Goal: Task Accomplishment & Management: Manage account settings

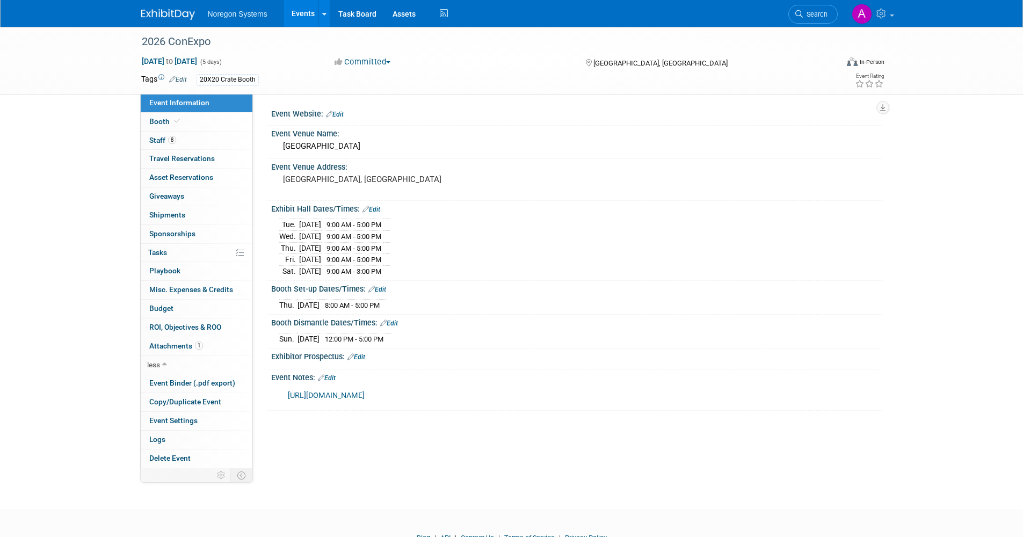
click at [297, 13] on link "Events" at bounding box center [303, 13] width 39 height 27
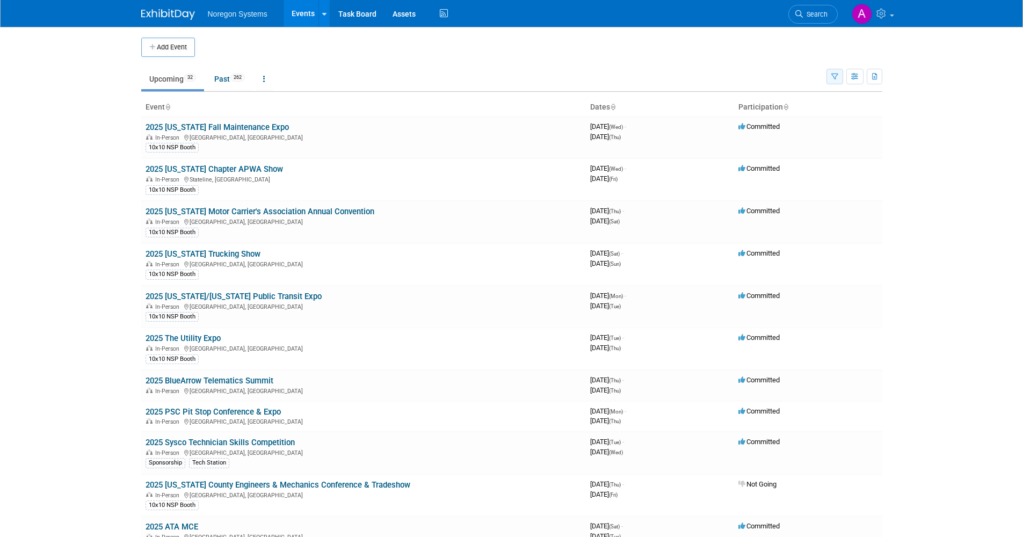
click at [840, 78] on button "button" at bounding box center [834, 77] width 17 height 16
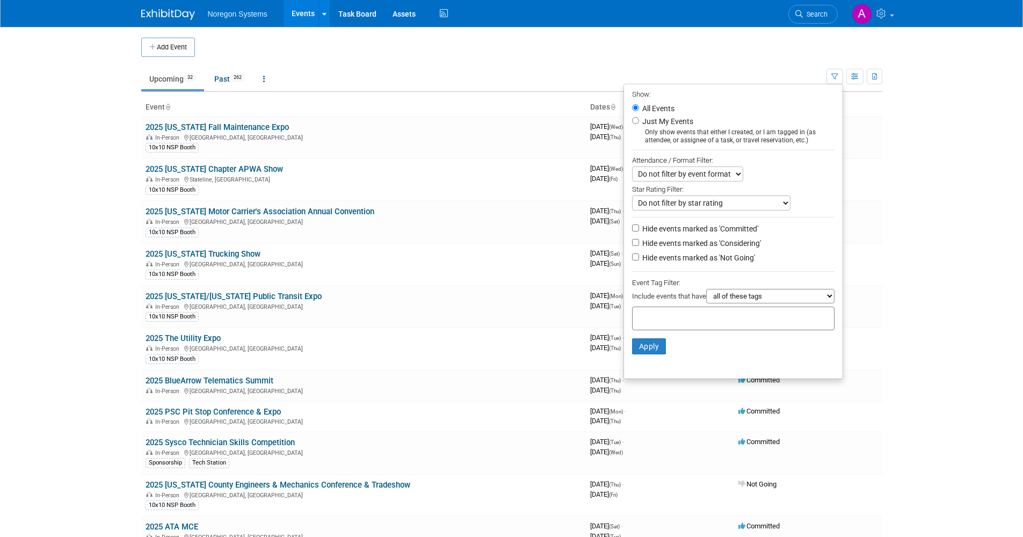
click at [633, 237] on li "Hide events marked as 'Committed'" at bounding box center [733, 229] width 219 height 14
click at [632, 231] on input "Hide events marked as 'Committed'" at bounding box center [635, 227] width 7 height 7
checkbox input "true"
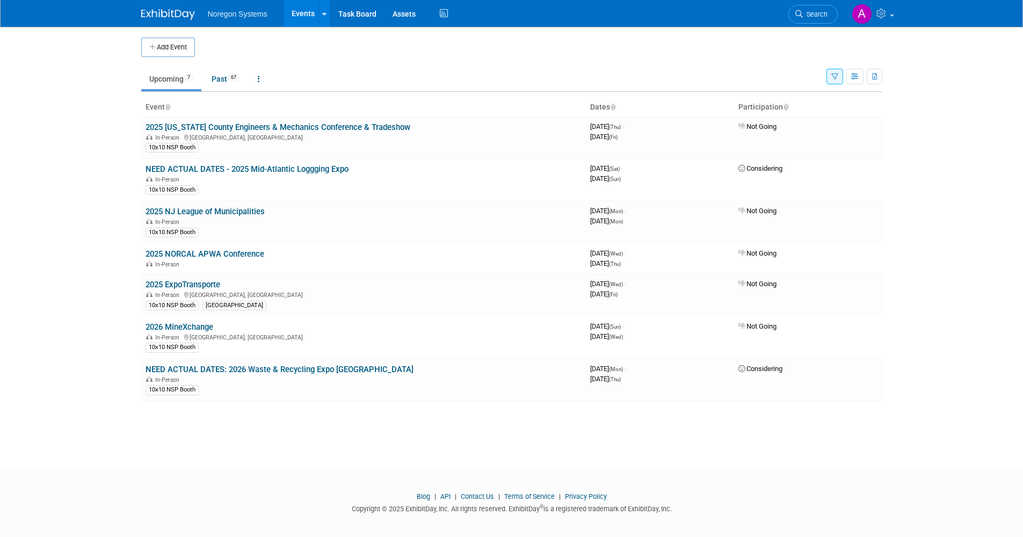
click at [840, 79] on button "button" at bounding box center [834, 77] width 17 height 16
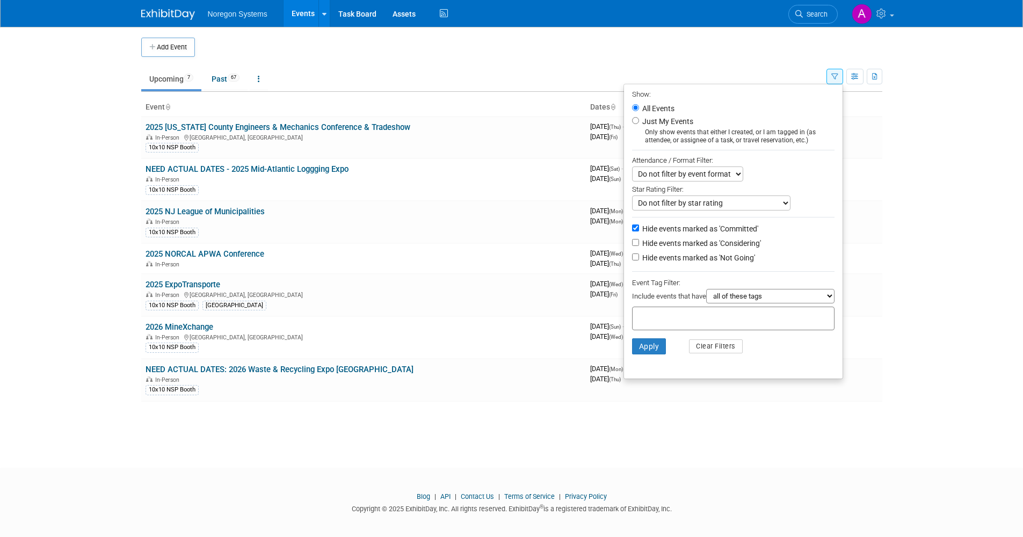
click at [646, 233] on label "Hide events marked as 'Committed'" at bounding box center [699, 228] width 118 height 11
click at [639, 231] on input "Hide events marked as 'Committed'" at bounding box center [635, 227] width 7 height 7
checkbox input "false"
click at [640, 244] on label "Hide events marked as 'Considering'" at bounding box center [700, 243] width 121 height 11
click at [639, 244] on input "Hide events marked as 'Considering'" at bounding box center [635, 242] width 7 height 7
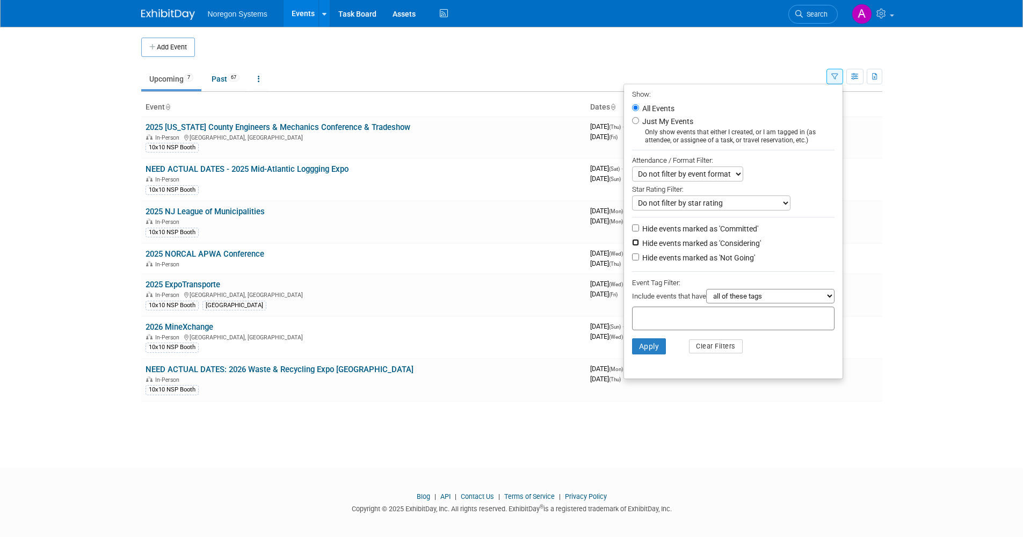
checkbox input "true"
click at [644, 263] on label "Hide events marked as 'Not Going'" at bounding box center [697, 257] width 115 height 11
click at [639, 260] on input "Hide events marked as 'Not Going'" at bounding box center [635, 256] width 7 height 7
checkbox input "true"
click at [647, 354] on button "Apply" at bounding box center [649, 346] width 34 height 16
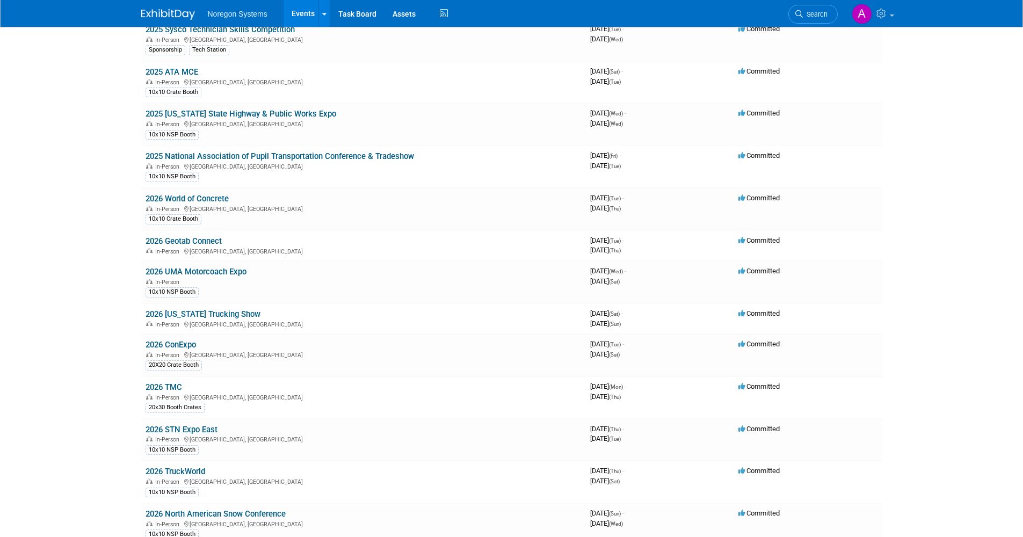
scroll to position [411, 0]
click at [196, 196] on link "2026 World of Concrete" at bounding box center [187, 200] width 83 height 10
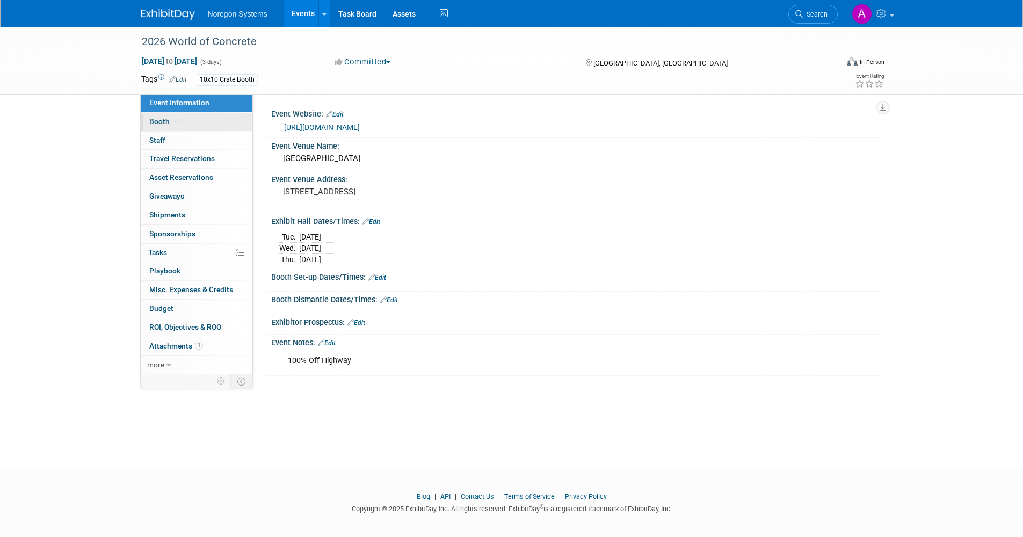
click at [194, 126] on link "Booth" at bounding box center [197, 122] width 112 height 18
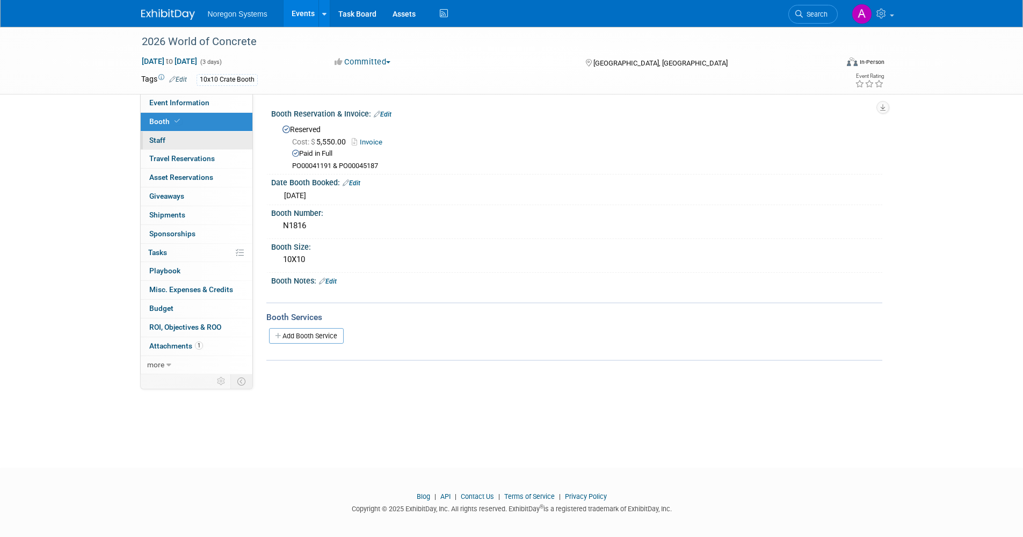
click at [192, 135] on link "0 Staff 0" at bounding box center [197, 141] width 112 height 18
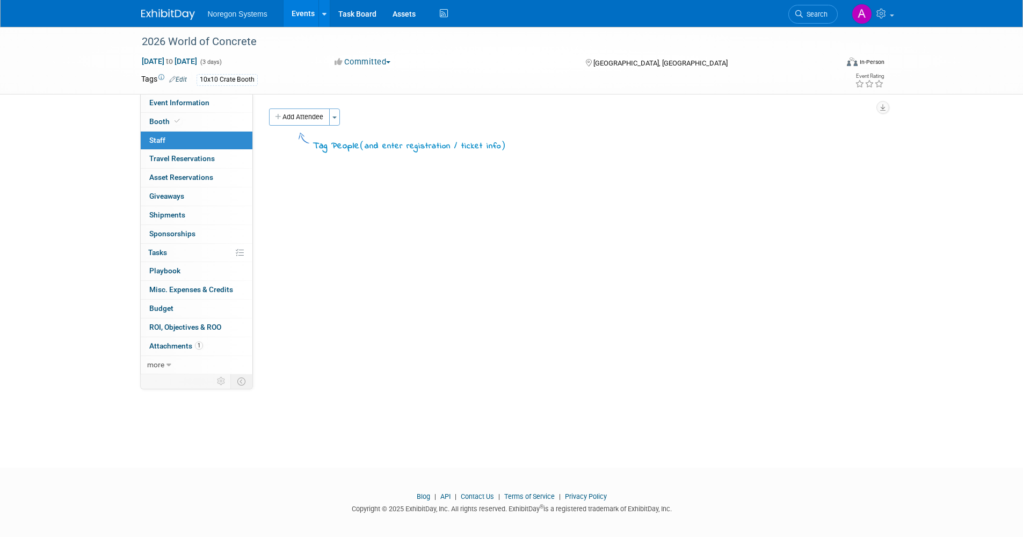
click at [297, 17] on link "Events" at bounding box center [303, 13] width 39 height 27
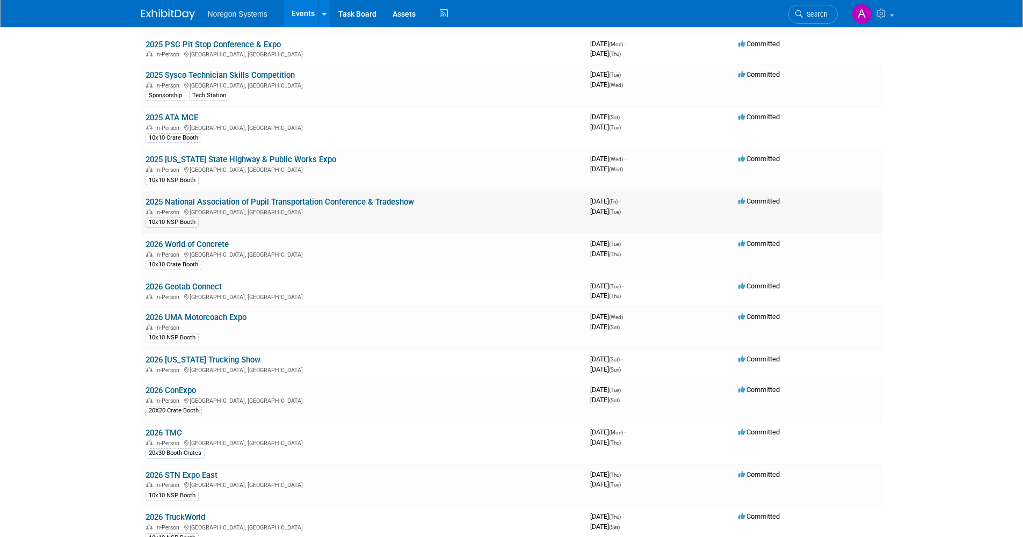
scroll to position [376, 0]
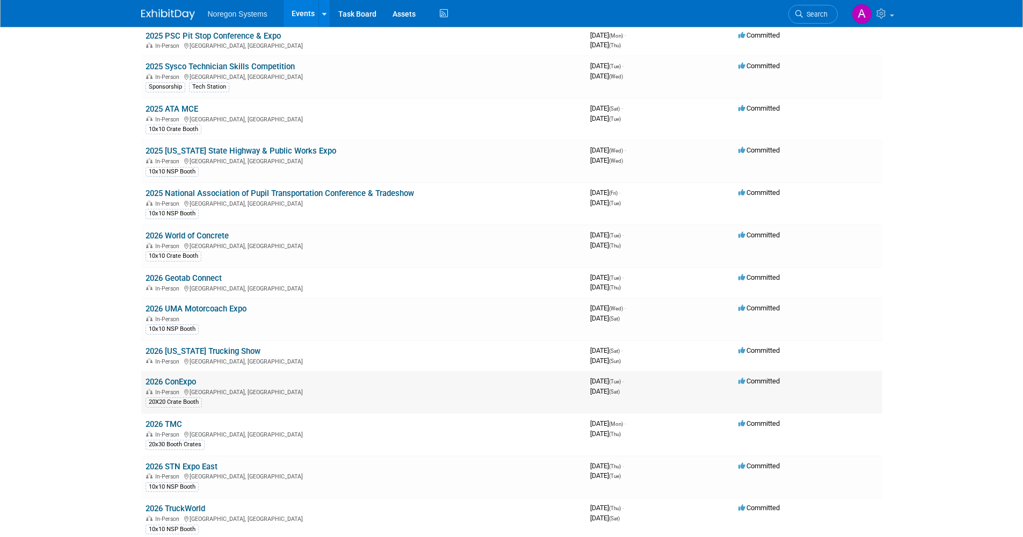
click at [184, 379] on link "2026 ConExpo" at bounding box center [171, 382] width 50 height 10
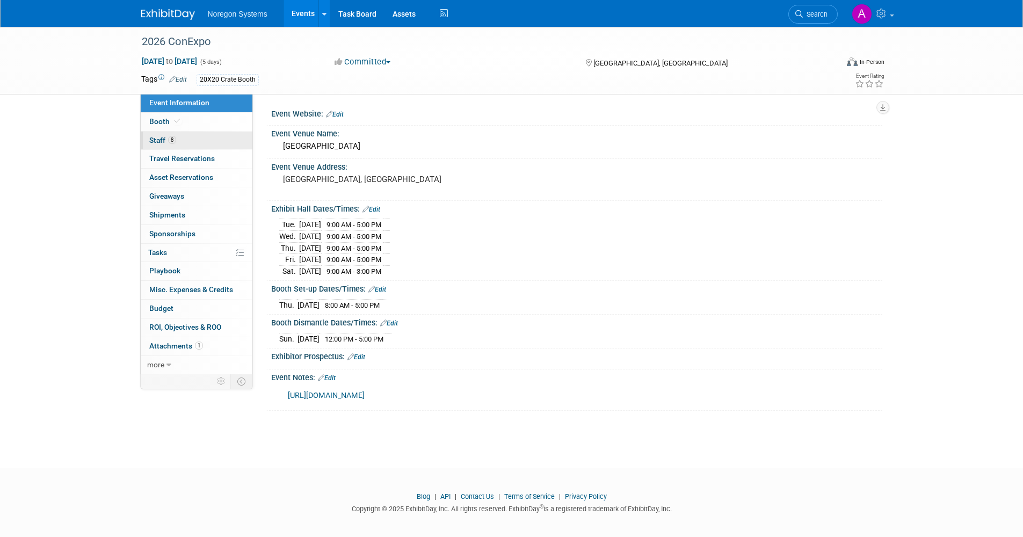
click at [186, 134] on link "8 Staff 8" at bounding box center [197, 141] width 112 height 18
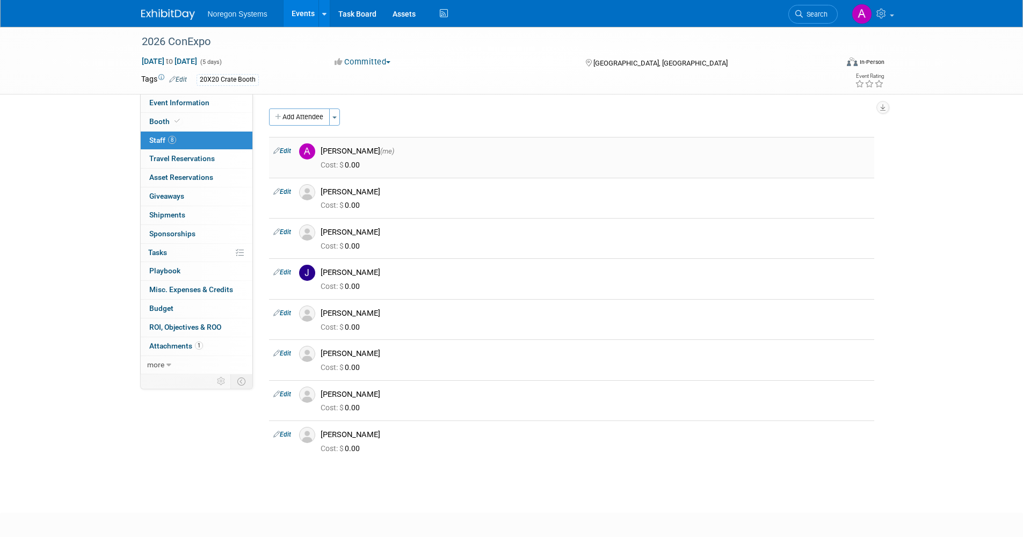
click at [285, 151] on link "Edit" at bounding box center [282, 151] width 18 height 8
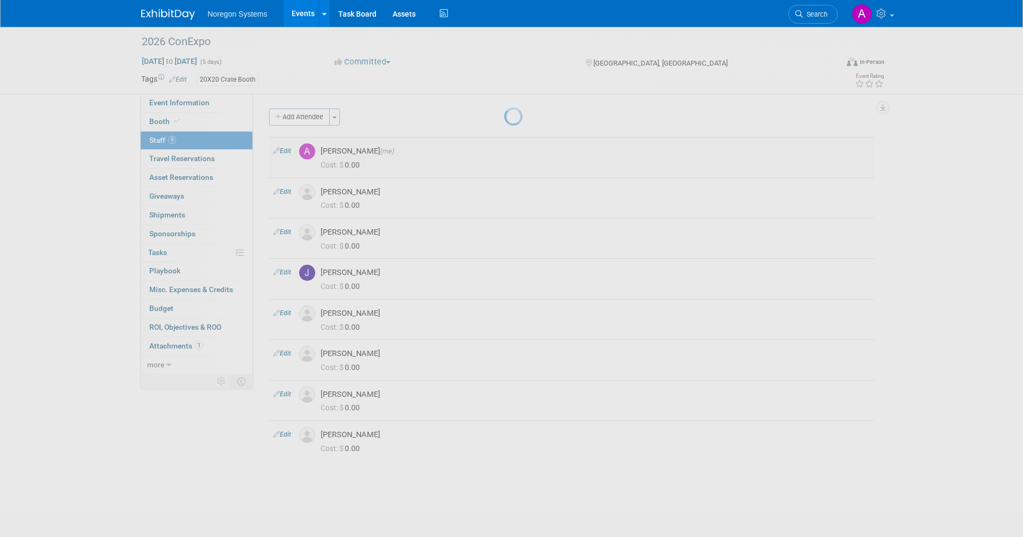
select select "3bcedafc-1089-43f8-a666-e7ebc0882b34"
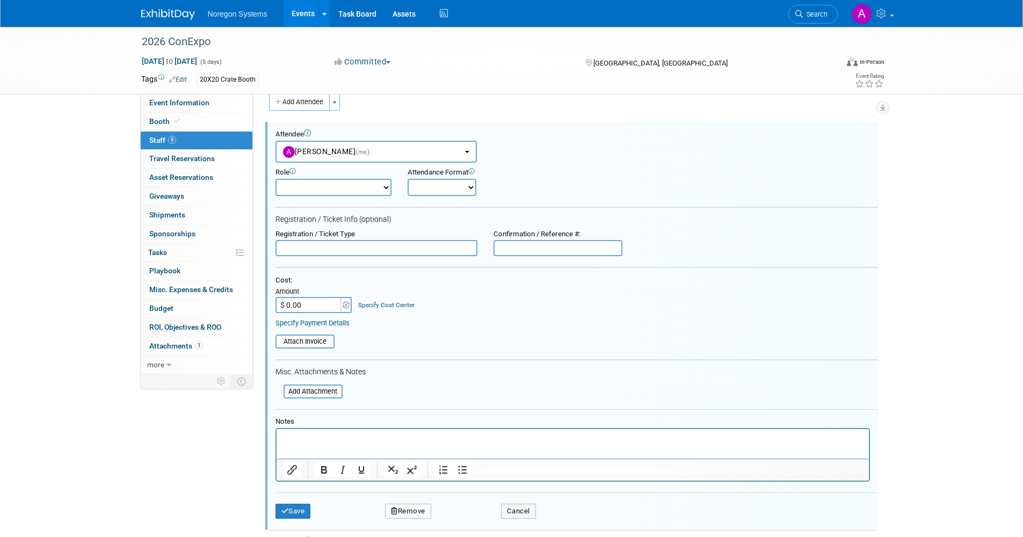
click at [322, 444] on html at bounding box center [572, 436] width 592 height 15
click at [291, 504] on button "Save" at bounding box center [292, 511] width 35 height 15
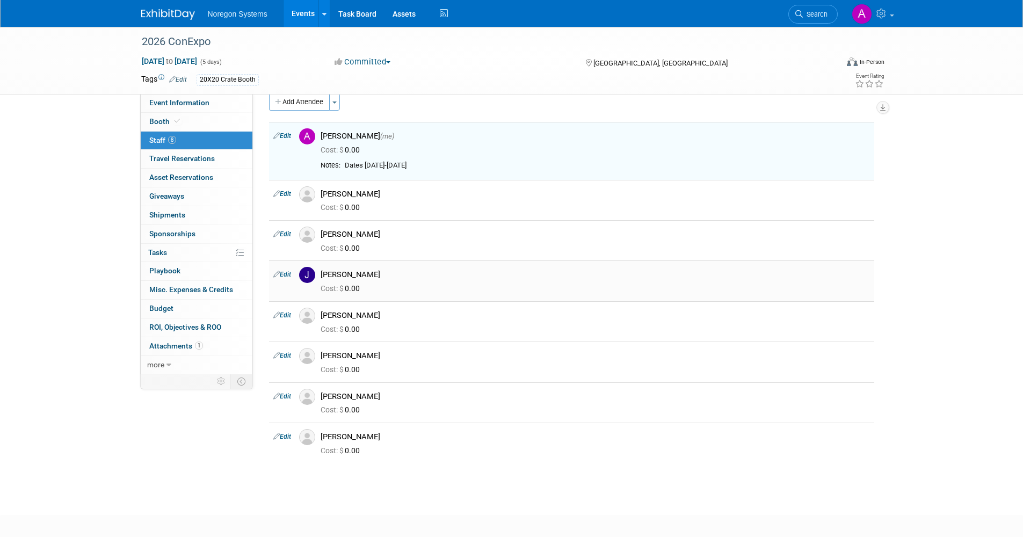
click at [289, 272] on link "Edit" at bounding box center [282, 275] width 18 height 8
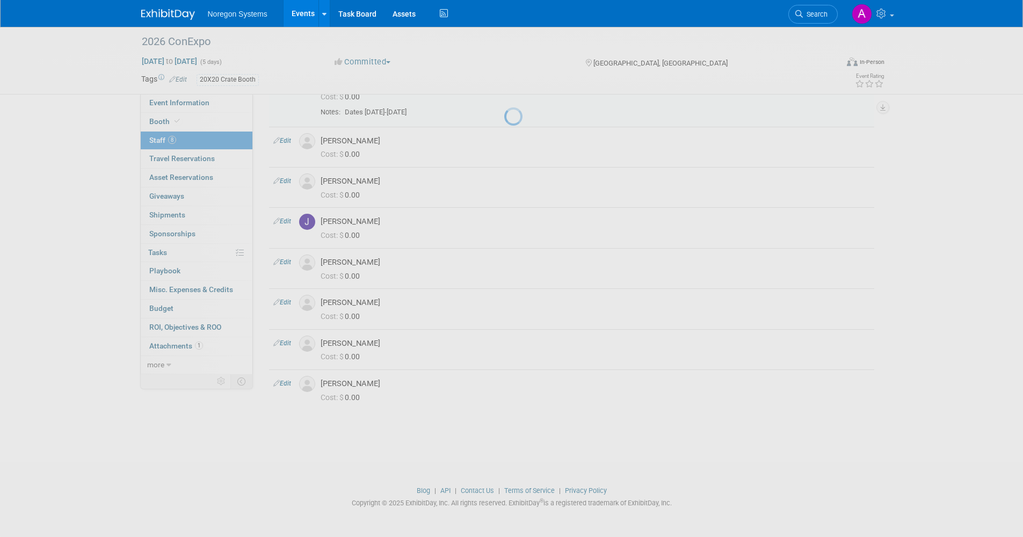
select select "84ef65f6-6dc8-4226-93f1-57b8b6f85825"
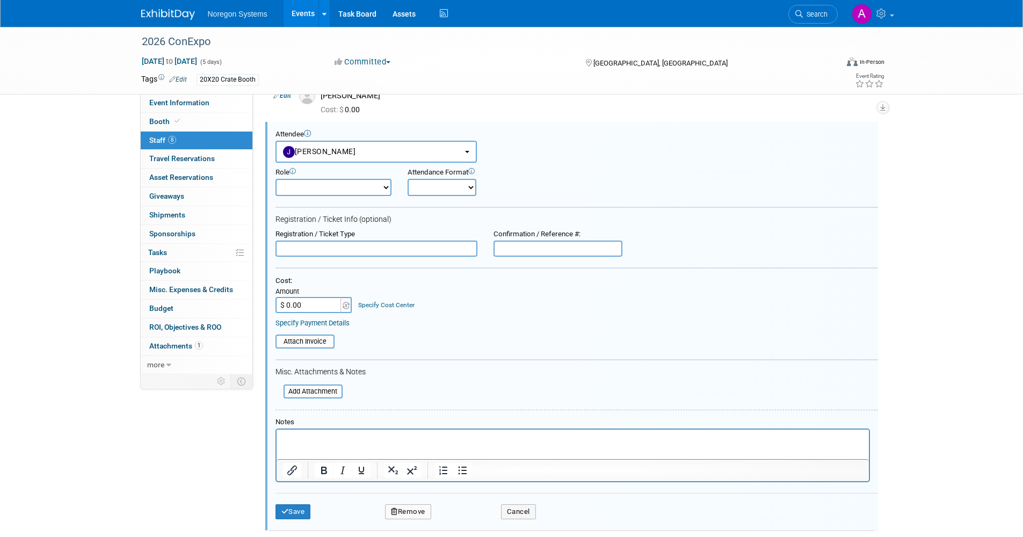
click at [350, 444] on p "Rich Text Area. Press ALT-0 for help." at bounding box center [572, 438] width 580 height 11
click at [296, 511] on button "Save" at bounding box center [292, 511] width 35 height 15
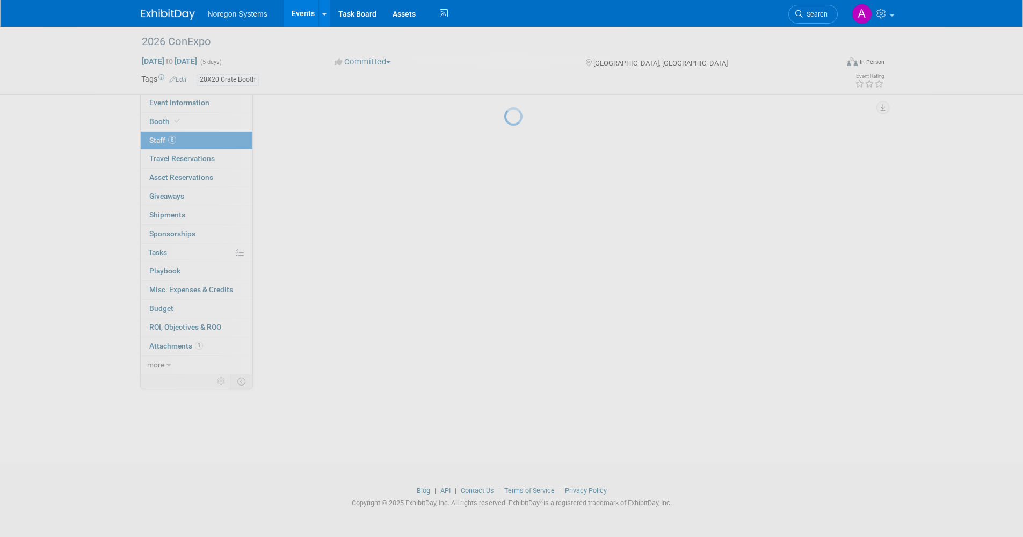
scroll to position [85, 0]
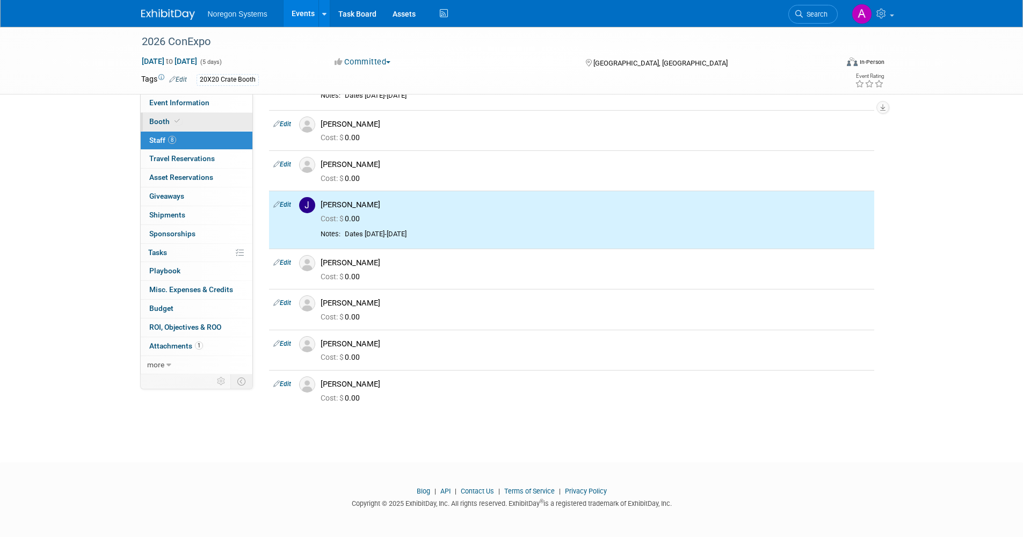
click at [182, 123] on link "Booth" at bounding box center [197, 122] width 112 height 18
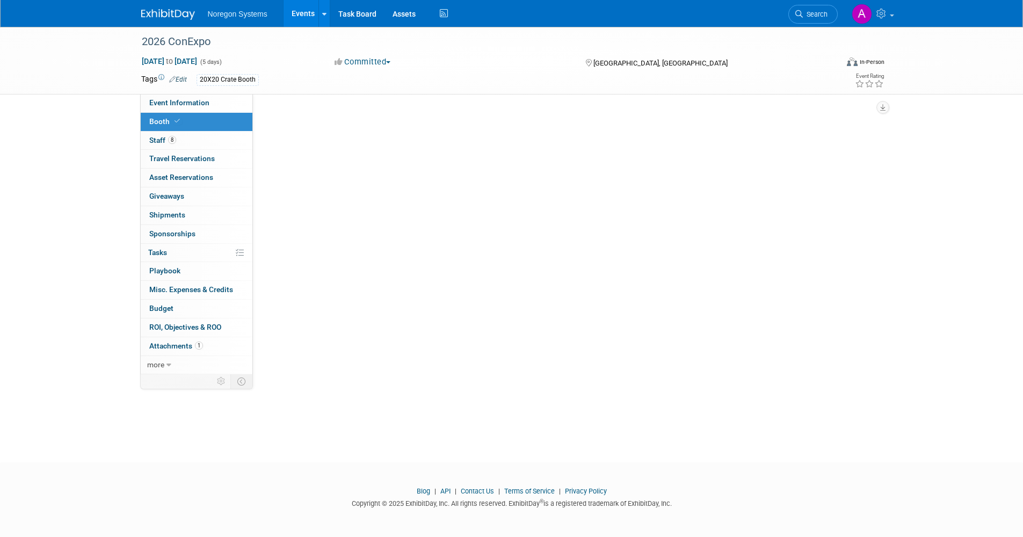
scroll to position [0, 0]
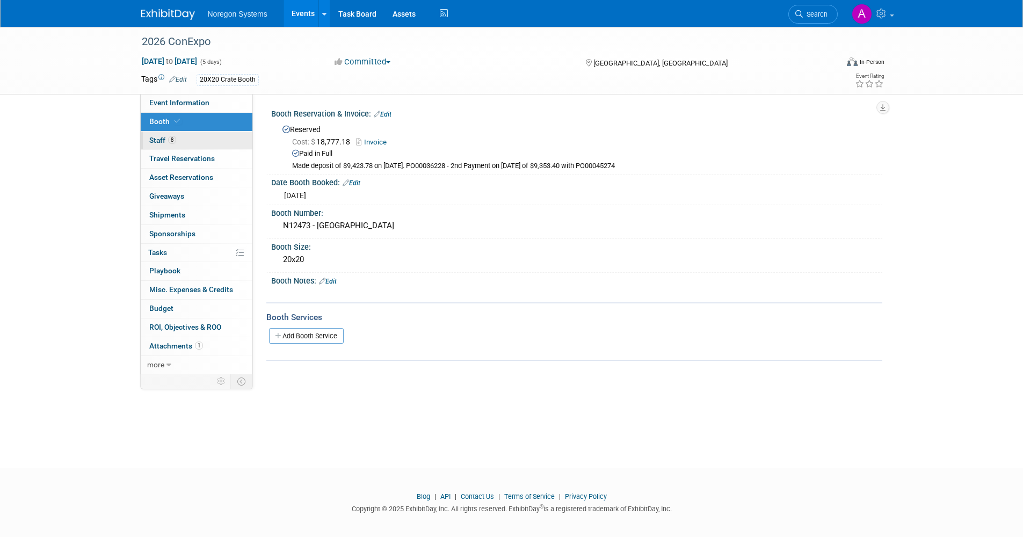
click at [193, 143] on link "8 Staff 8" at bounding box center [197, 141] width 112 height 18
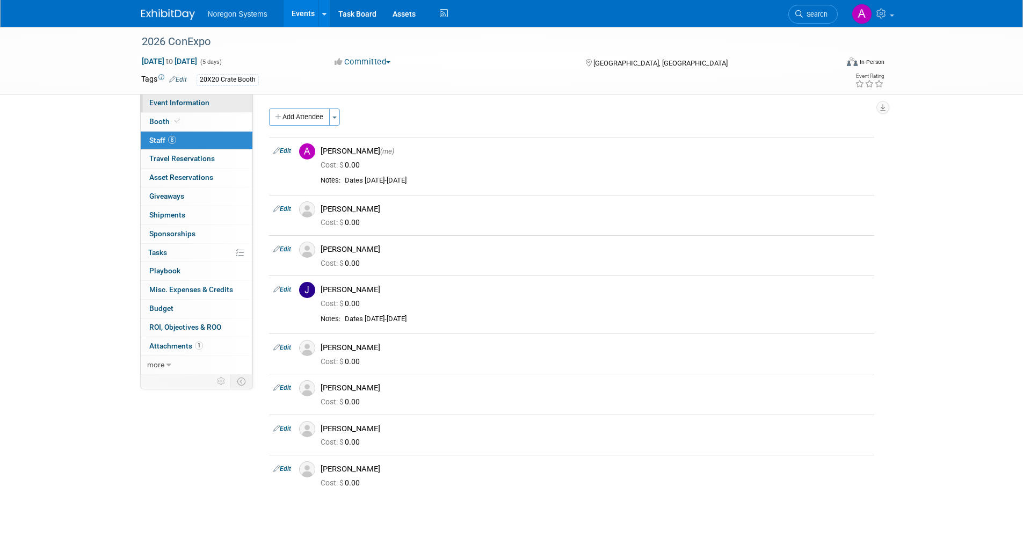
click at [175, 106] on span "Event Information" at bounding box center [179, 102] width 60 height 9
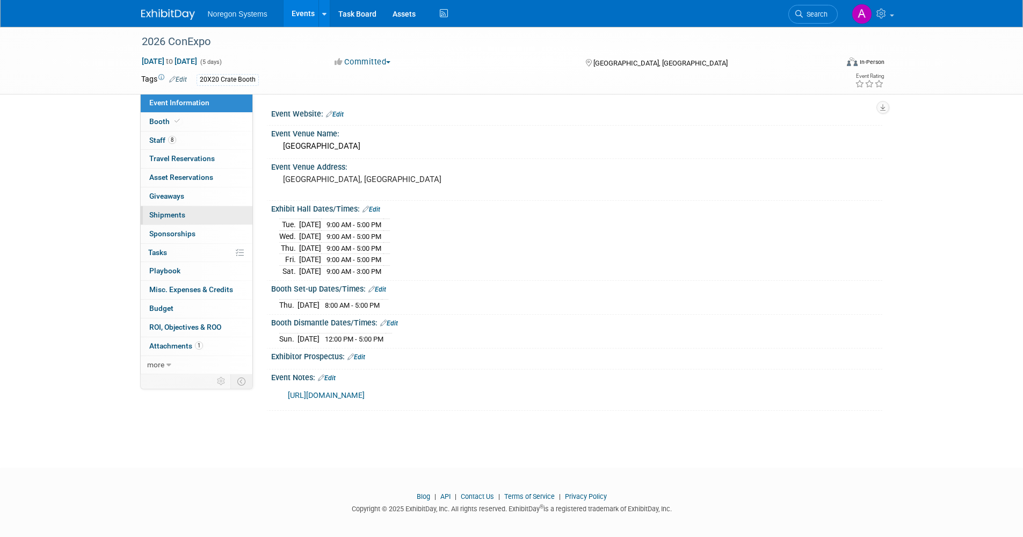
click at [184, 213] on span "Shipments 0" at bounding box center [167, 215] width 36 height 9
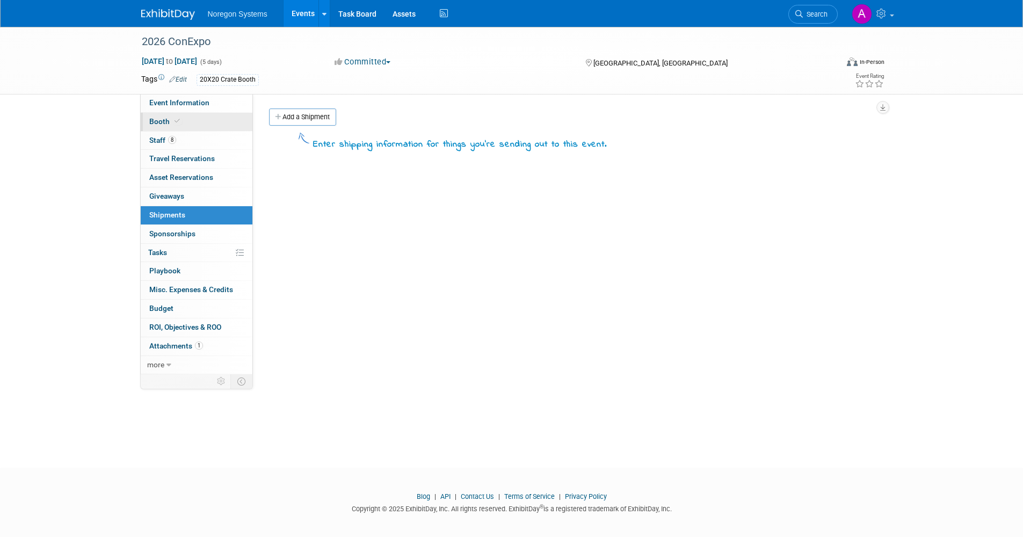
click at [188, 119] on link "Booth" at bounding box center [197, 122] width 112 height 18
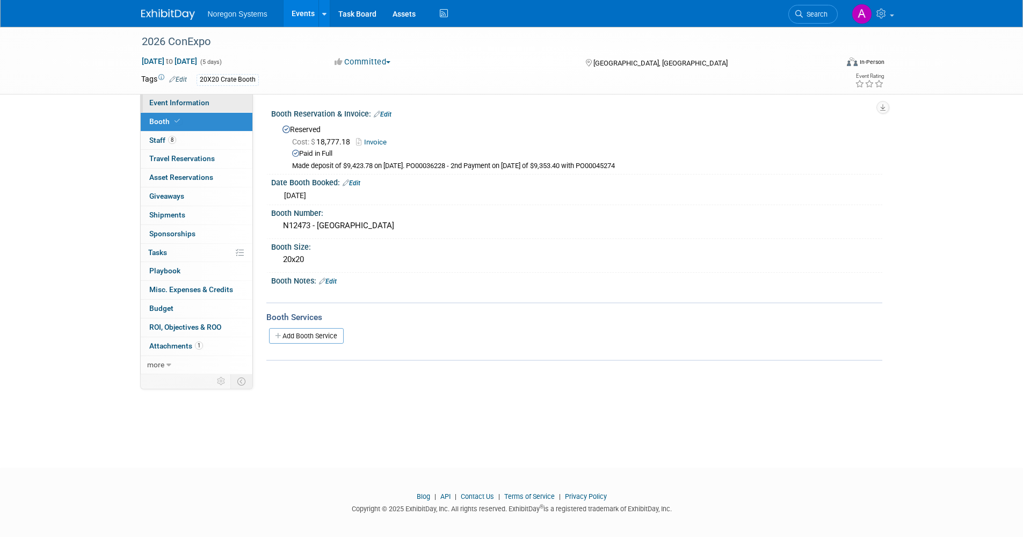
click at [202, 107] on link "Event Information" at bounding box center [197, 103] width 112 height 18
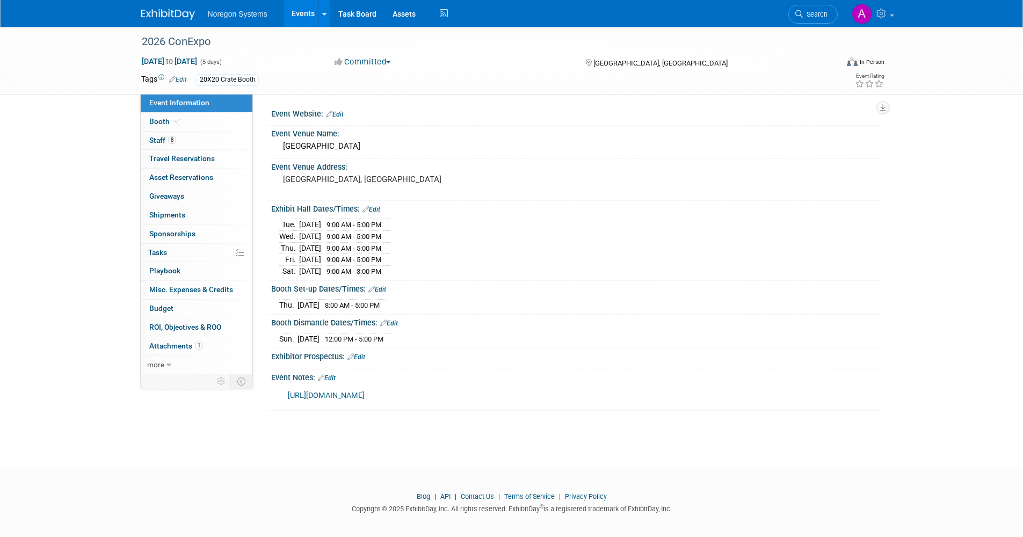
drag, startPoint x: 406, startPoint y: 271, endPoint x: 280, endPoint y: 228, distance: 133.0
click at [280, 228] on tbody "Tue. Mar 3, 2026 9:00 AM - 5:00 PM Wed. Mar 4, 2026 9:00 AM - 5:00 PM Thu." at bounding box center [334, 247] width 111 height 57
copy tbody "Tue. Mar 3, 2026 9:00 AM - 5:00 PM Wed. Mar 4, 2026 9:00 AM - 5:00 PM Thu. Mar …"
click at [201, 128] on link "Booth" at bounding box center [197, 122] width 112 height 18
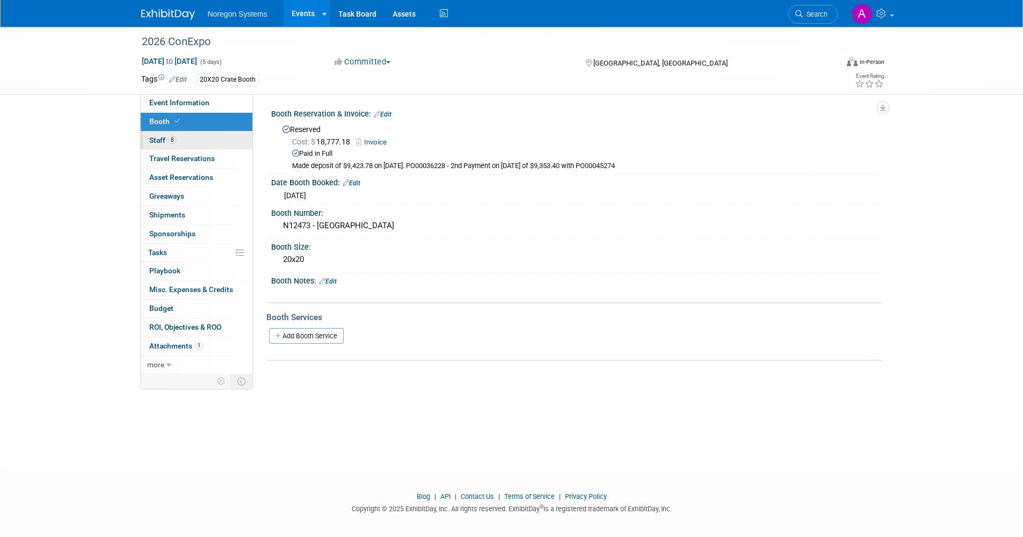
click at [194, 140] on link "8 Staff 8" at bounding box center [197, 141] width 112 height 18
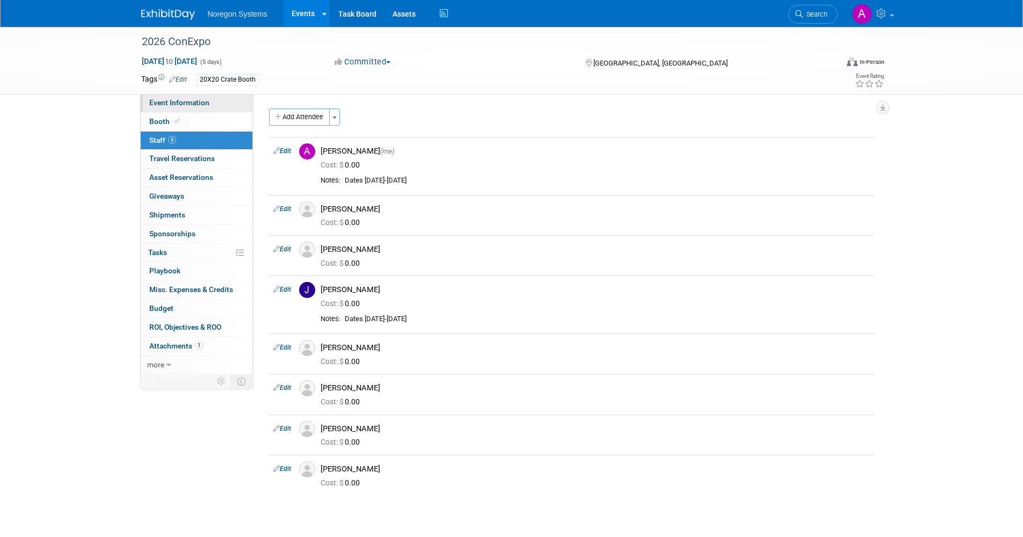
click at [188, 106] on span "Event Information" at bounding box center [179, 102] width 60 height 9
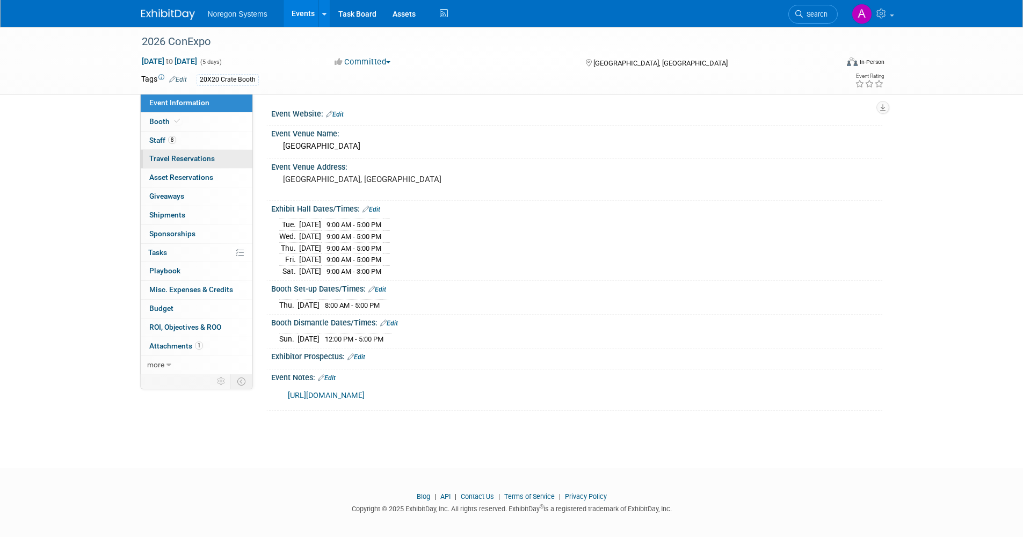
drag, startPoint x: 169, startPoint y: 142, endPoint x: 165, endPoint y: 161, distance: 19.2
click at [169, 142] on span "8" at bounding box center [172, 140] width 8 height 8
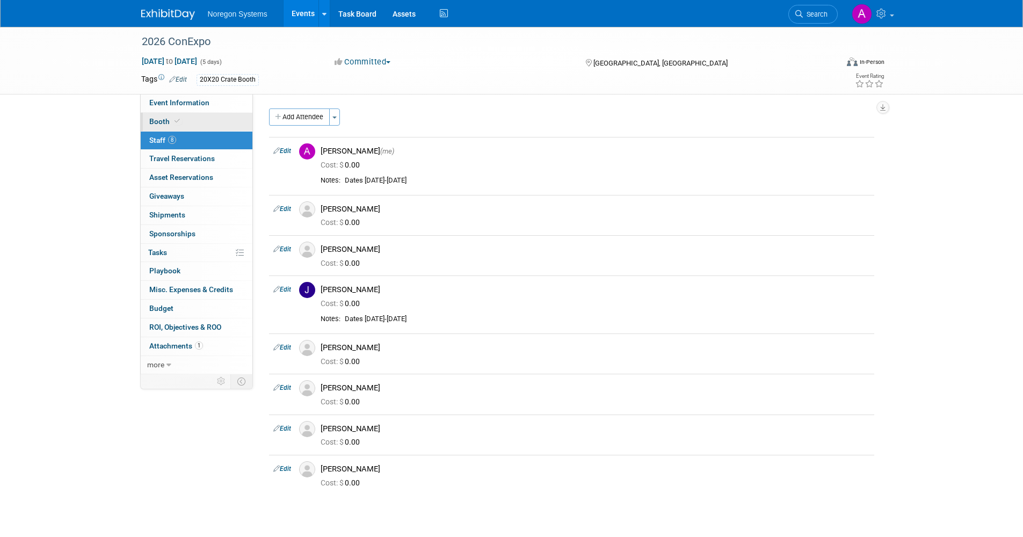
click at [199, 118] on link "Booth" at bounding box center [197, 122] width 112 height 18
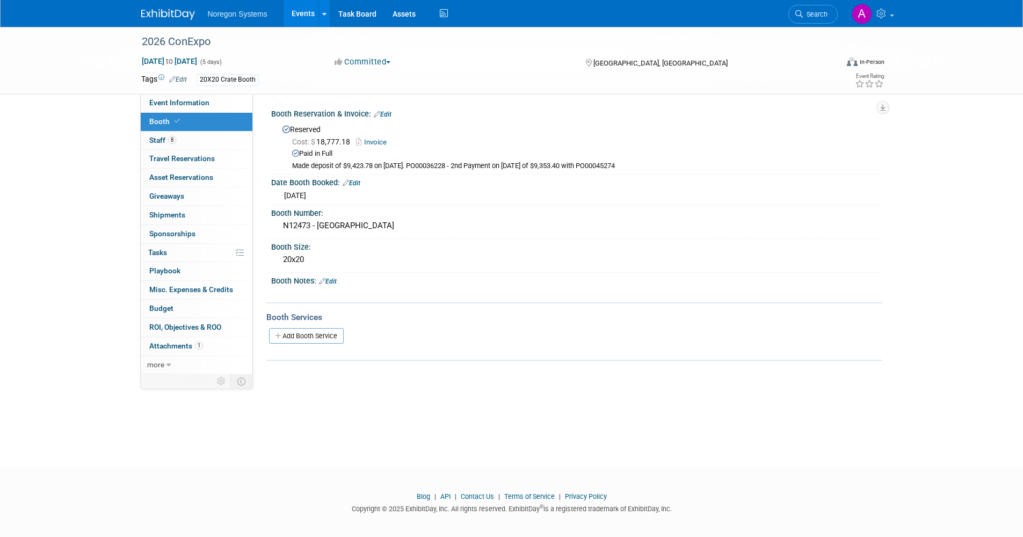
click at [328, 279] on link "Edit" at bounding box center [328, 282] width 18 height 8
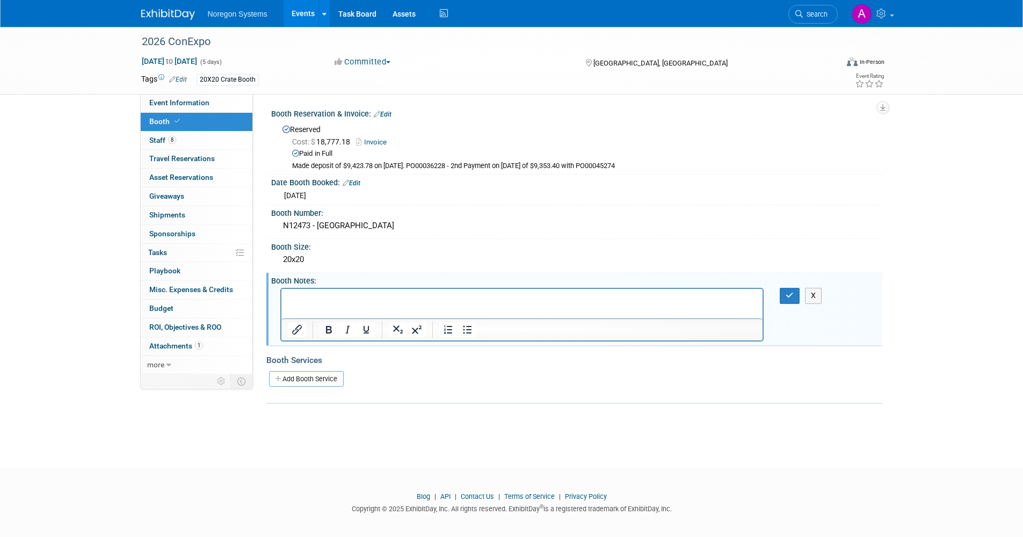
click at [368, 294] on p "Rich Text Area. Press ALT-0 for help." at bounding box center [521, 298] width 469 height 11
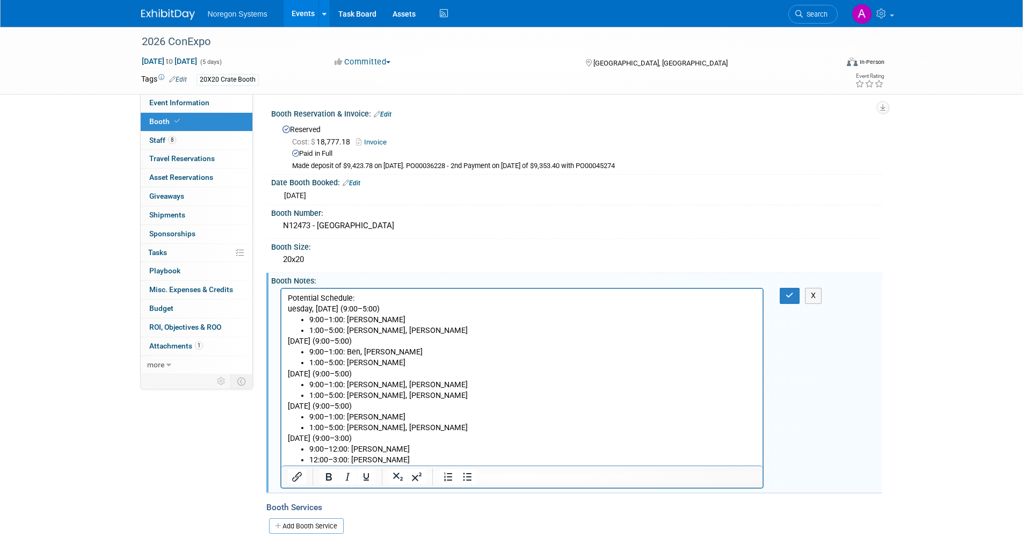
click at [287, 309] on p "uesday, Mar 3 (9:00–5:00)" at bounding box center [521, 309] width 469 height 11
click at [390, 315] on li "9:00–1:00: Ali, Gordon" at bounding box center [533, 320] width 448 height 11
click at [390, 362] on li "1:00–5:00: Gordon, Tim" at bounding box center [533, 363] width 448 height 11
click at [396, 385] on li "9:00–1:00: Ben, Tim" at bounding box center [533, 385] width 448 height 11
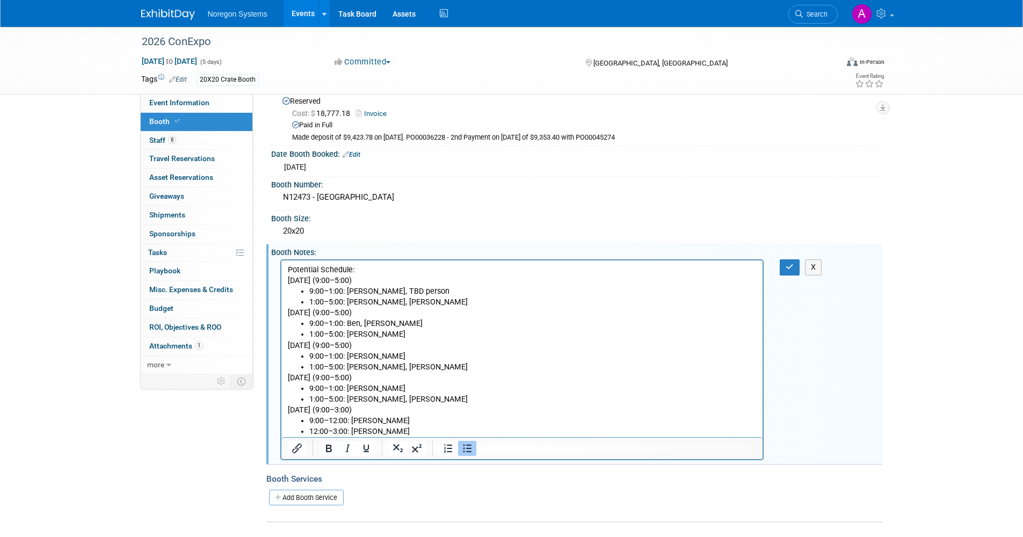
scroll to position [54, 0]
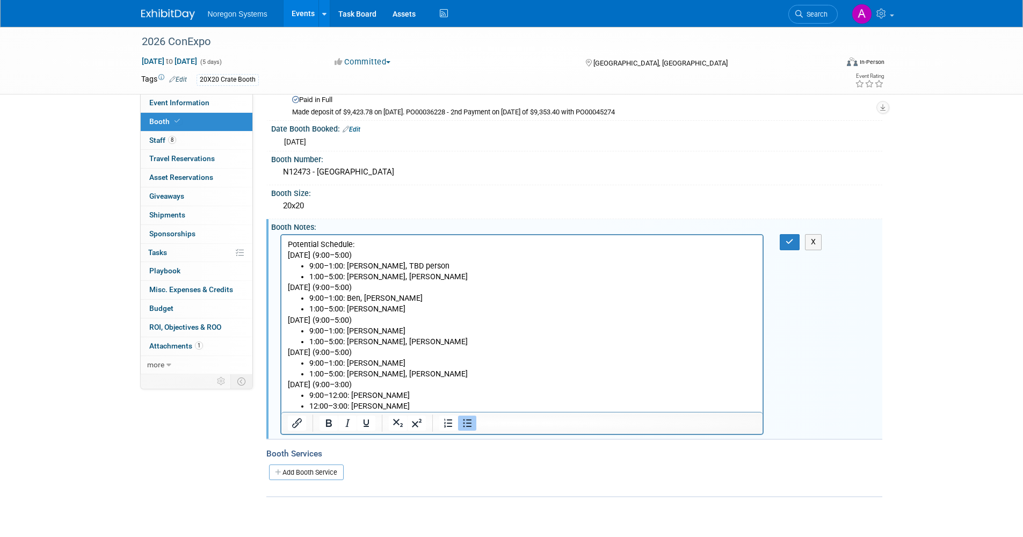
click at [406, 362] on li "9:00–1:00: Gordon, Terrah" at bounding box center [533, 363] width 448 height 11
click at [401, 402] on li "12:00–3:00: Terrah, Tim" at bounding box center [533, 406] width 448 height 11
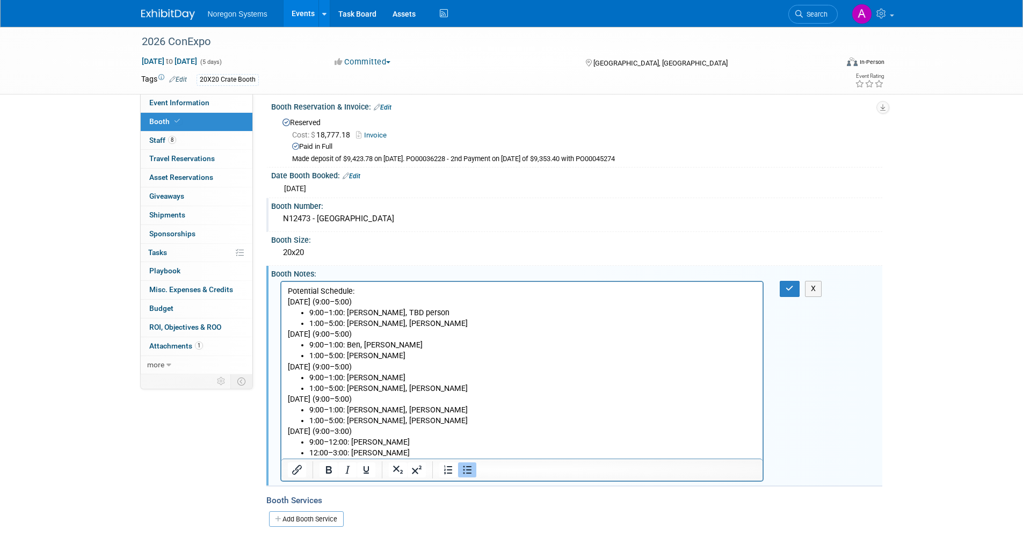
scroll to position [0, 0]
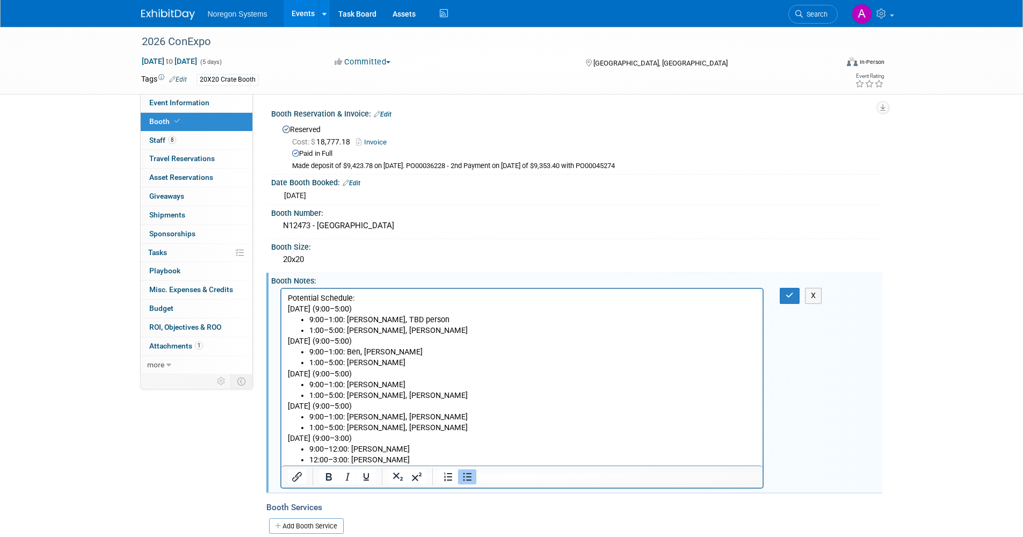
click at [393, 426] on li "1:00–5:00: Kevin, Tim" at bounding box center [533, 428] width 448 height 11
click at [389, 350] on li "9:00–1:00: Ben, Terrah" at bounding box center [533, 352] width 448 height 11
click at [399, 392] on li "1:00–5:00: Kevin, Terrah" at bounding box center [533, 395] width 448 height 11
click at [391, 422] on li "9:00–1:00: Gordon, Terrah, Johana" at bounding box center [533, 417] width 448 height 11
click at [398, 425] on li "1:00–5:00: Kevin, Tim" at bounding box center [533, 428] width 448 height 11
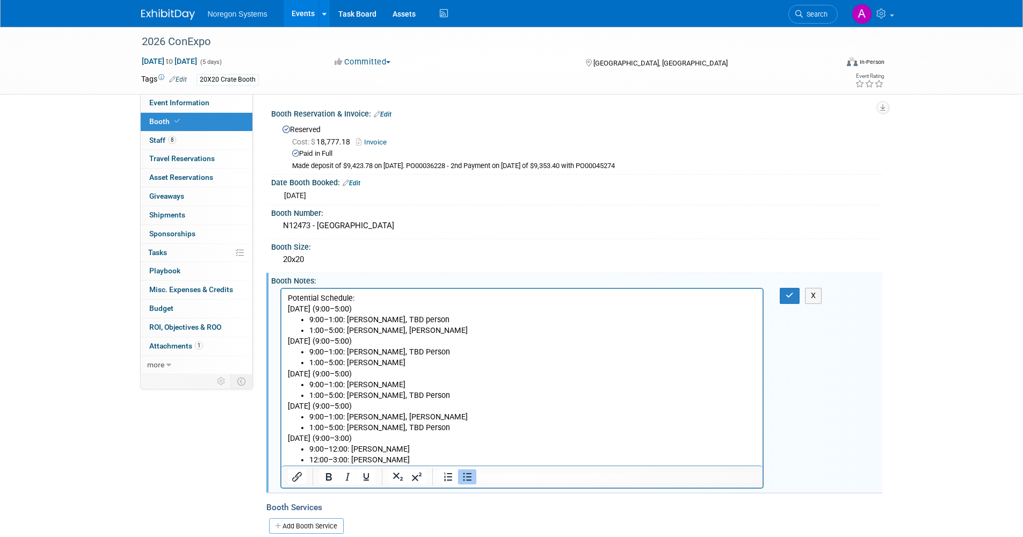
click at [416, 448] on li "9:00–12:00: Gordon, Kevin" at bounding box center [533, 449] width 448 height 11
click at [790, 298] on icon "button" at bounding box center [790, 296] width 8 height 8
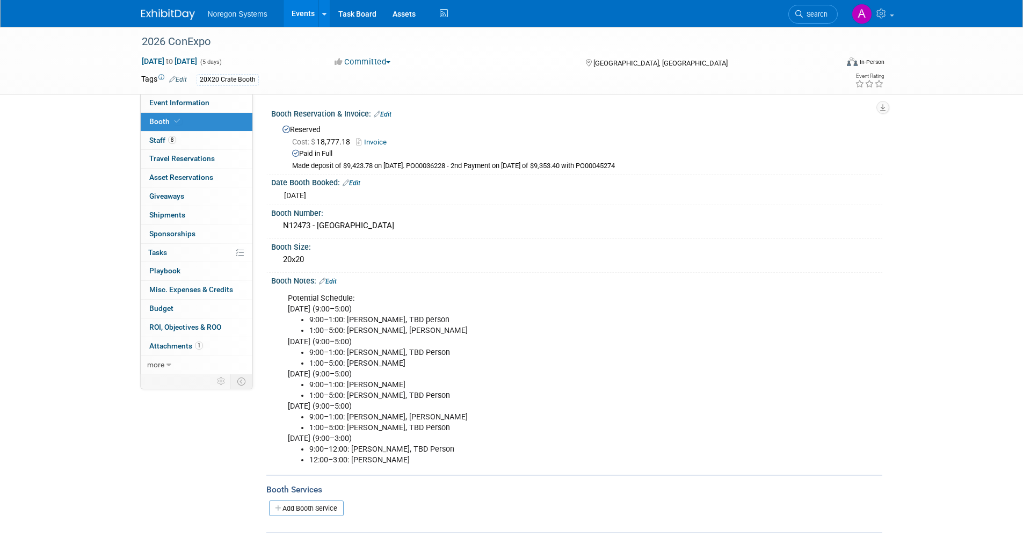
click at [303, 17] on link "Events" at bounding box center [303, 13] width 39 height 27
